Goal: Navigation & Orientation: Find specific page/section

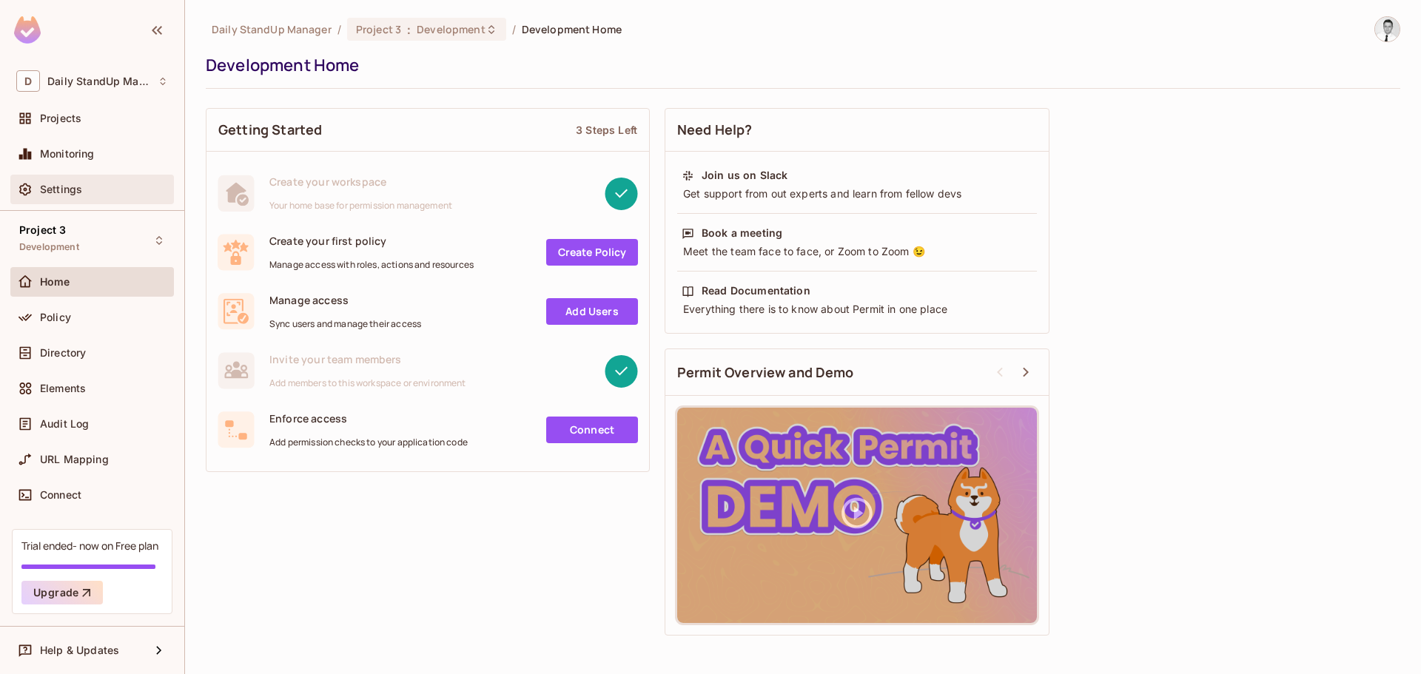
click at [130, 193] on div "Settings" at bounding box center [104, 190] width 128 height 12
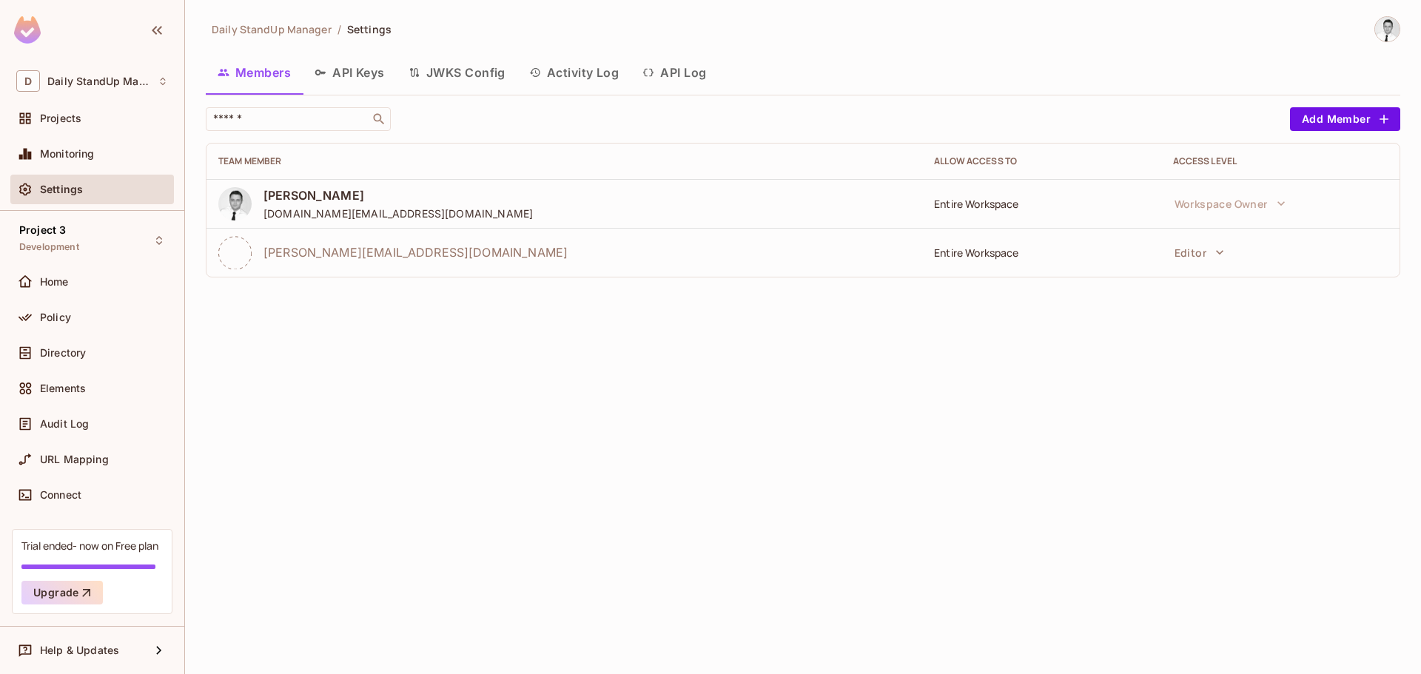
click at [106, 163] on div "Monitoring" at bounding box center [92, 154] width 152 height 18
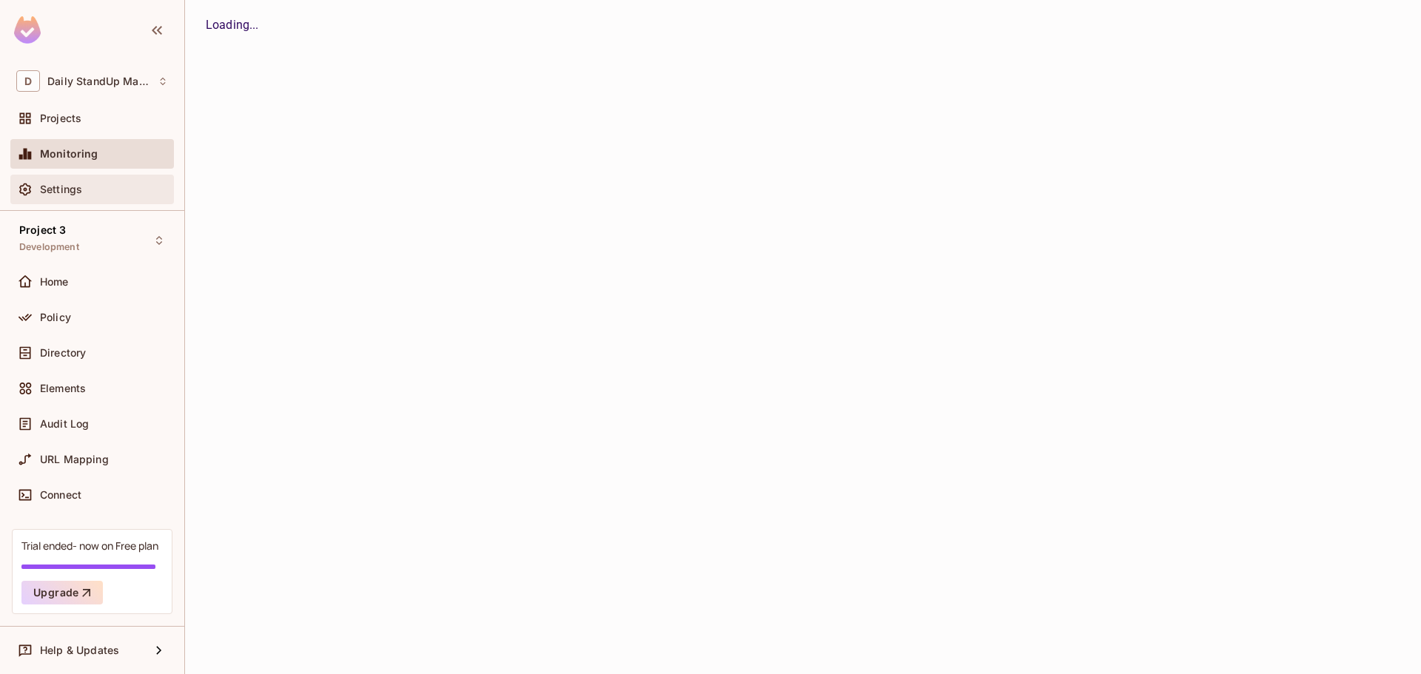
click at [100, 195] on div "Settings" at bounding box center [104, 190] width 128 height 12
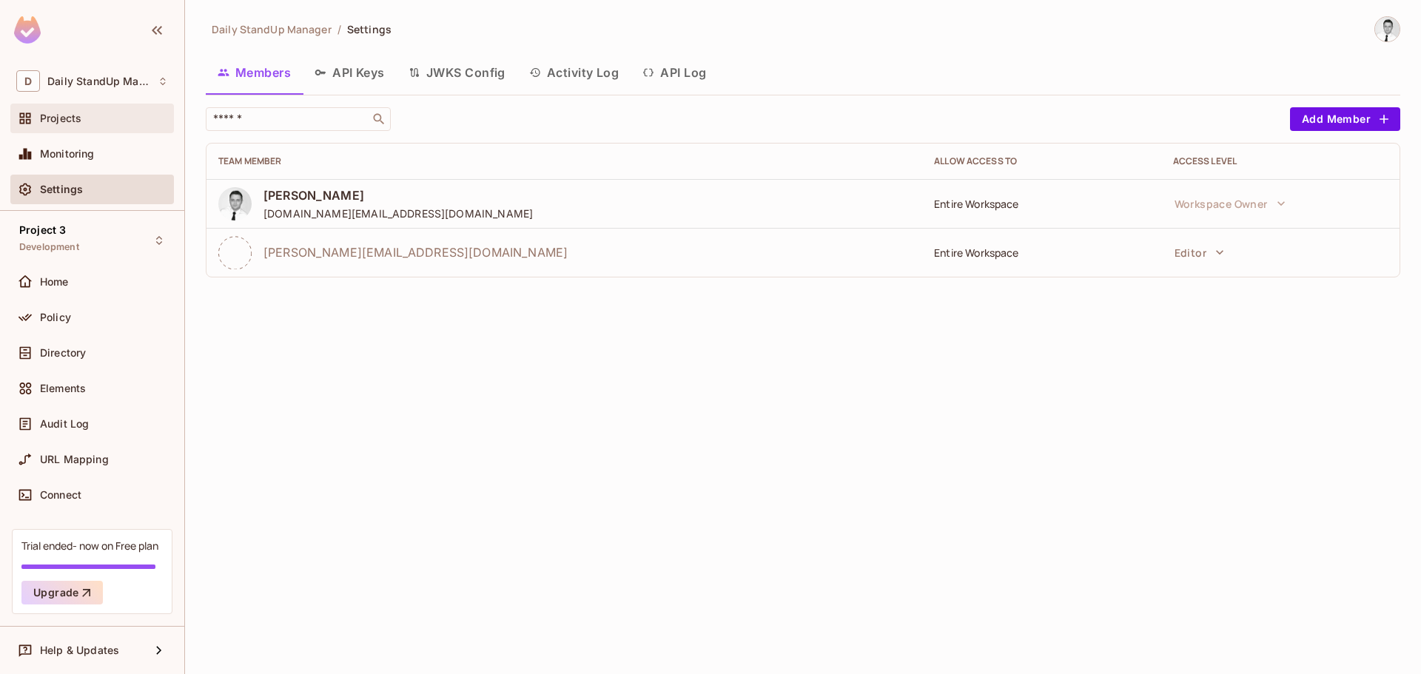
click at [65, 113] on span "Projects" at bounding box center [60, 119] width 41 height 12
